Goal: Ask a question

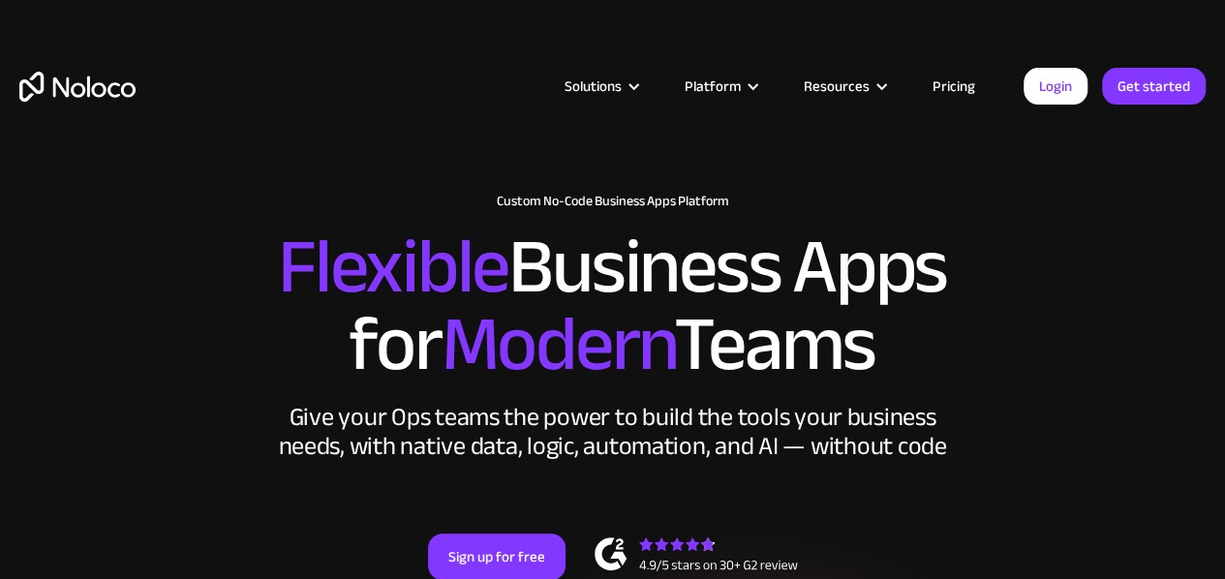
click at [951, 79] on link "Pricing" at bounding box center [953, 86] width 91 height 25
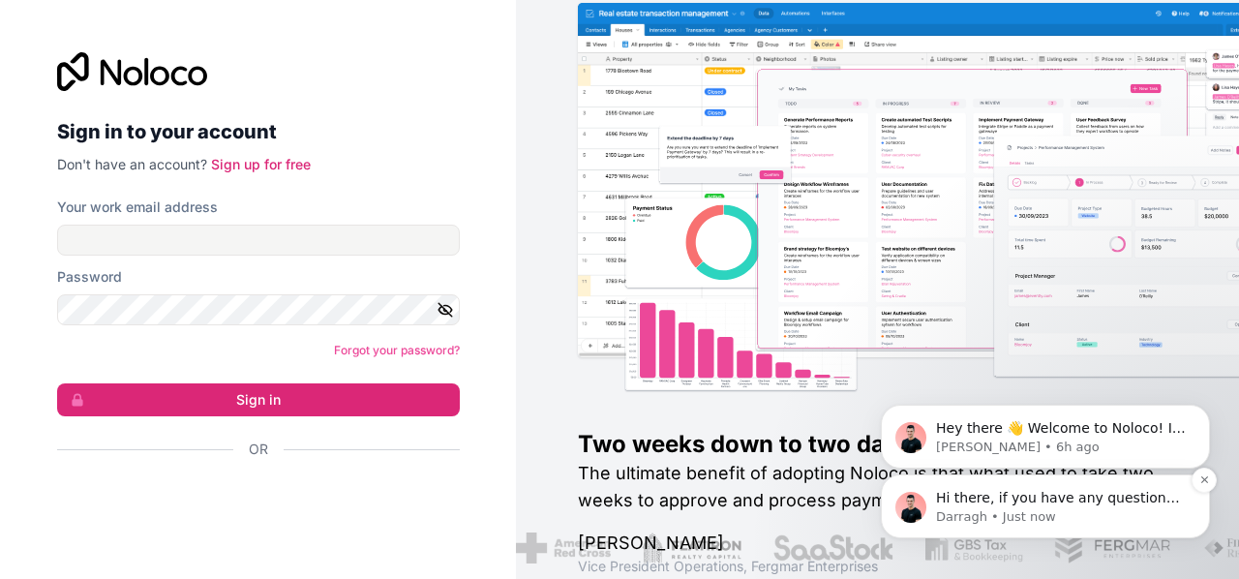
click at [1029, 524] on p "Darragh • Just now" at bounding box center [1061, 516] width 250 height 17
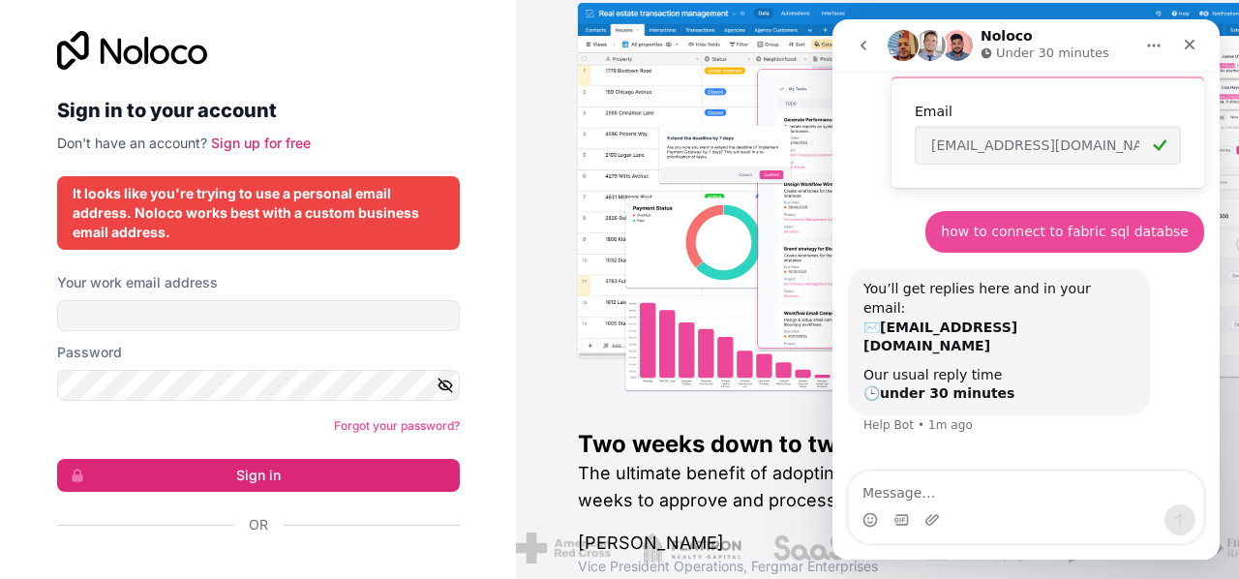
scroll to position [54, 0]
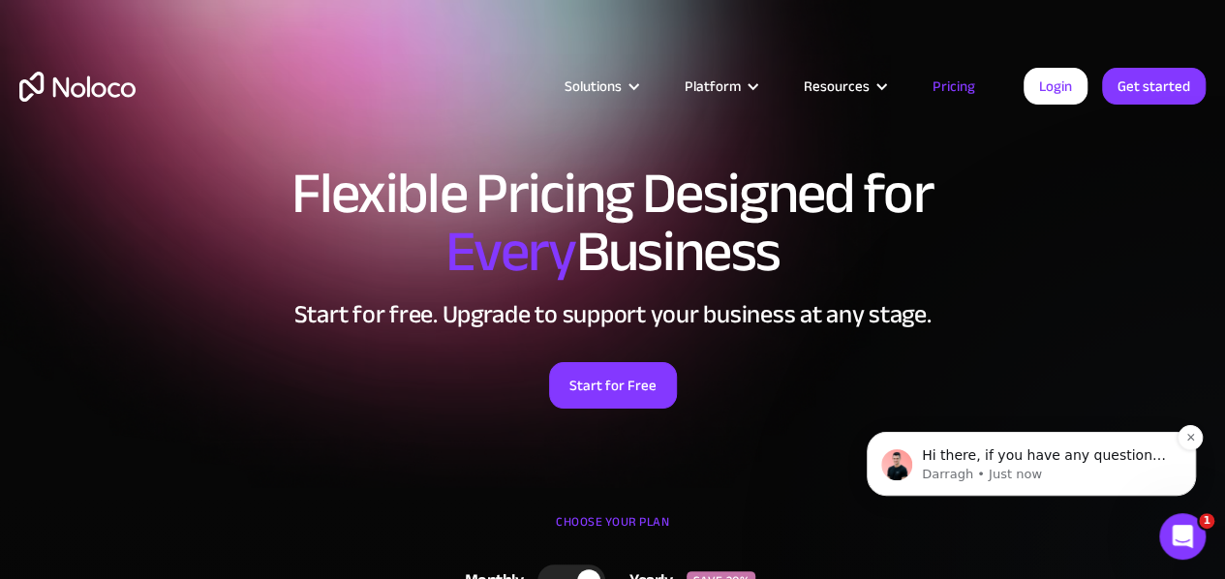
click at [978, 464] on p "Hi there, if you have any questions about our pricing, just let us know! [GEOGR…" at bounding box center [1047, 455] width 250 height 19
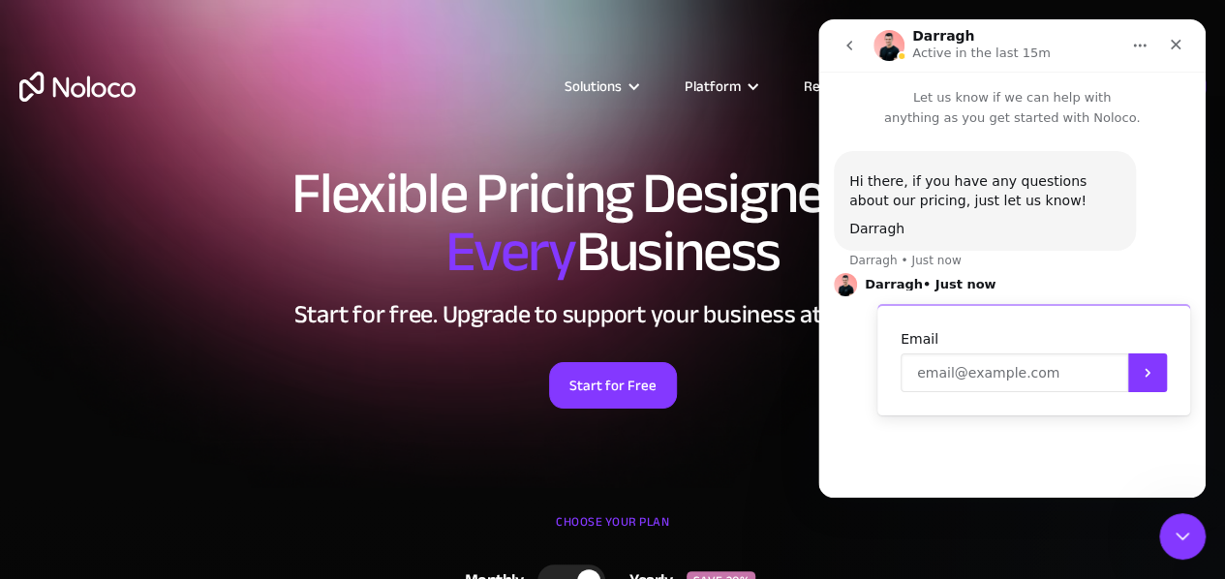
click at [948, 370] on input "Enter your email" at bounding box center [1013, 372] width 227 height 39
type input "[EMAIL_ADDRESS][DOMAIN_NAME]"
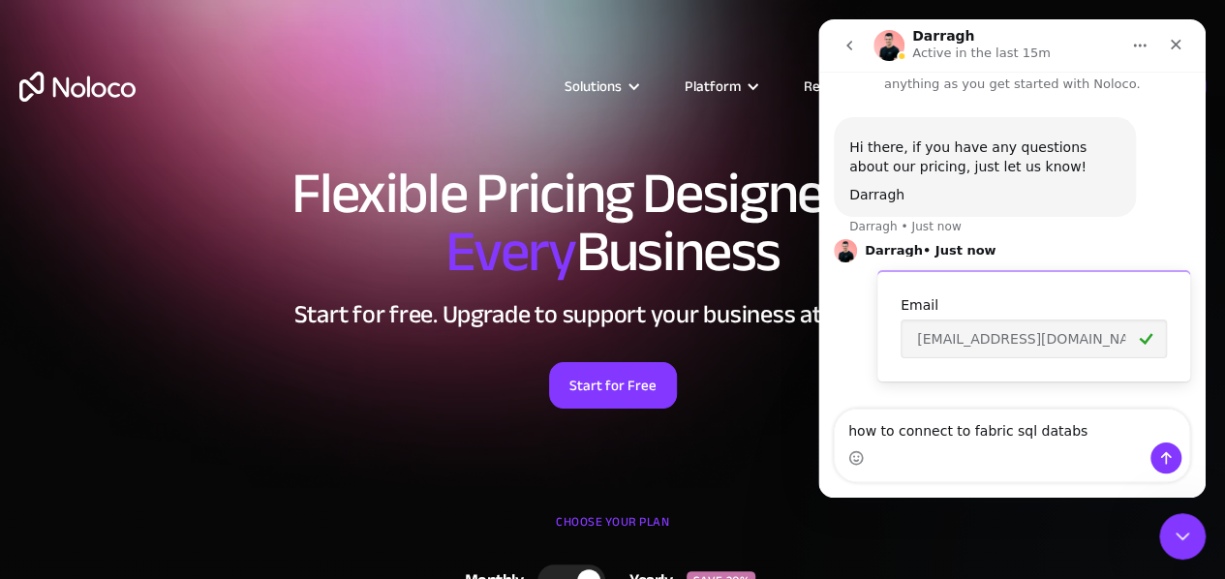
type textarea "how to connect to fabric sql databse"
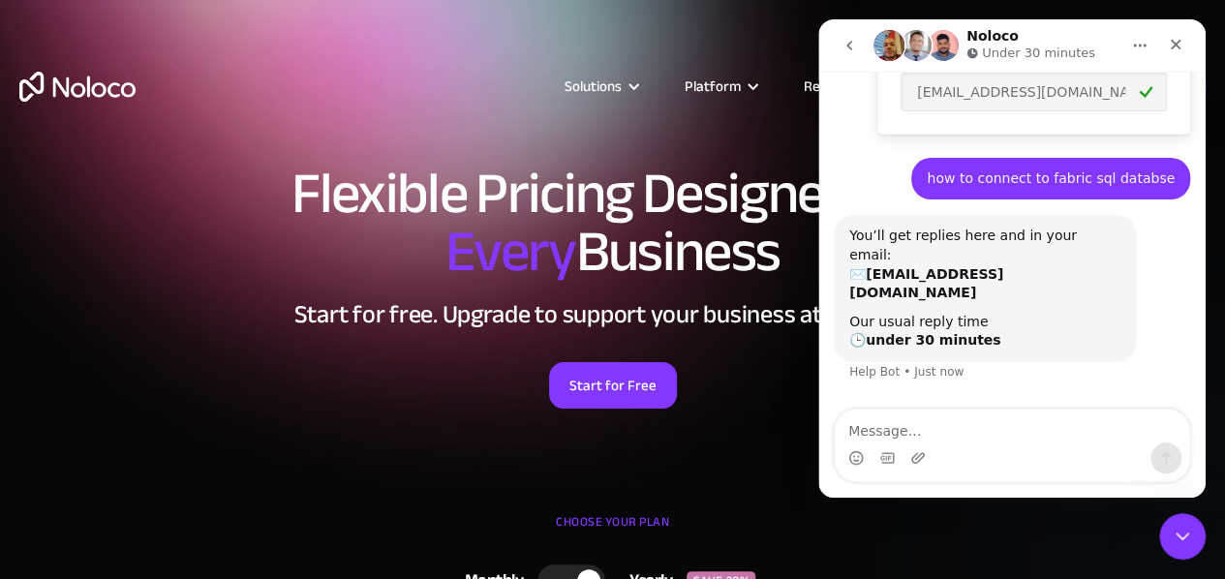
scroll to position [270, 0]
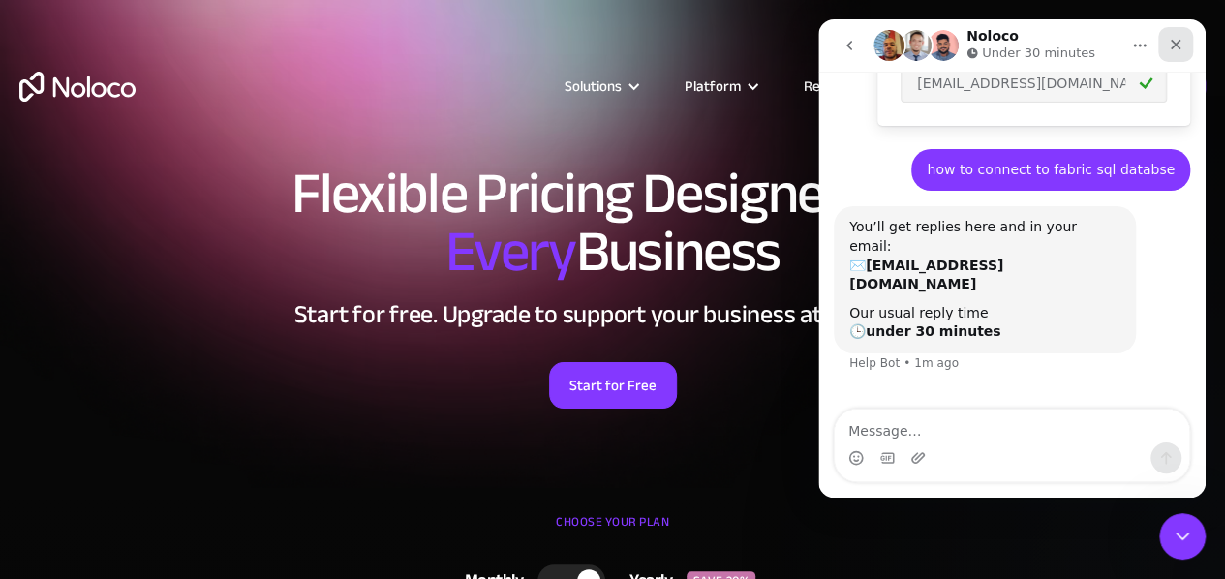
click at [1165, 42] on div "Close" at bounding box center [1175, 44] width 35 height 35
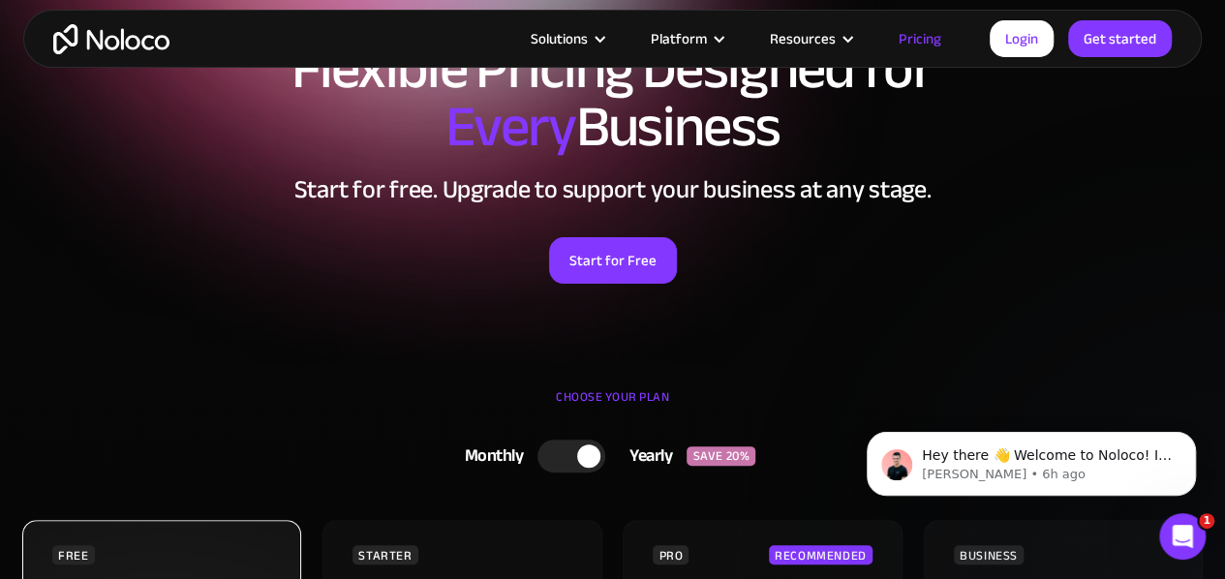
scroll to position [0, 0]
